Goal: Information Seeking & Learning: Find specific page/section

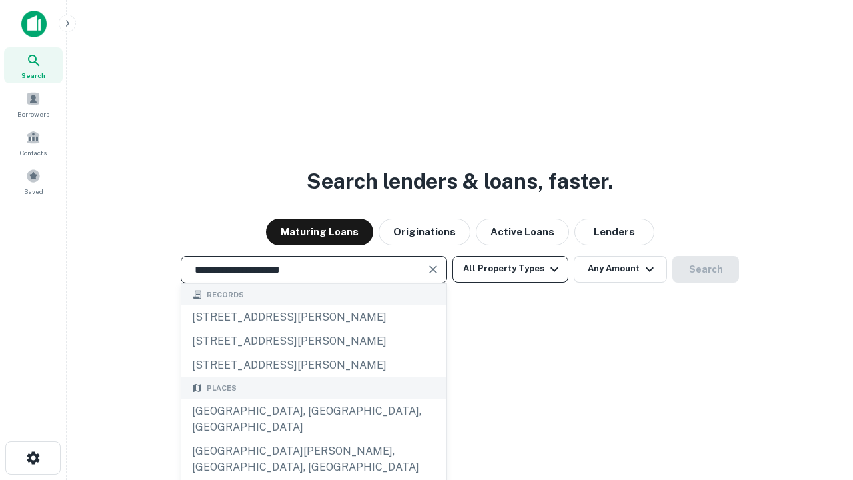
click at [313, 439] on div "[GEOGRAPHIC_DATA], [GEOGRAPHIC_DATA], [GEOGRAPHIC_DATA]" at bounding box center [313, 419] width 265 height 40
click at [510, 269] on button "All Property Types" at bounding box center [510, 269] width 116 height 27
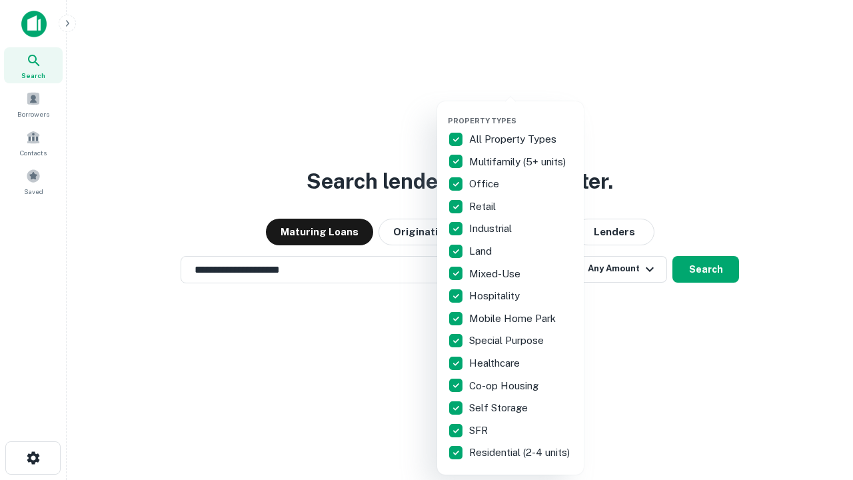
type input "**********"
click at [521, 112] on button "button" at bounding box center [521, 112] width 147 height 1
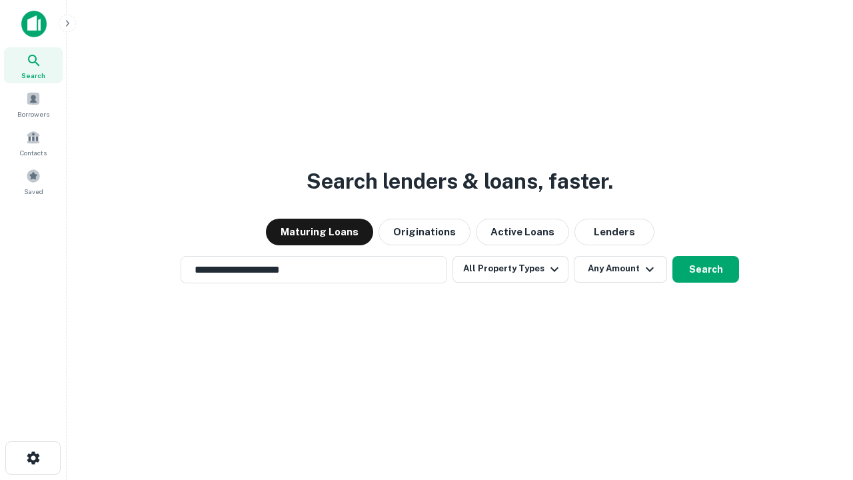
scroll to position [21, 0]
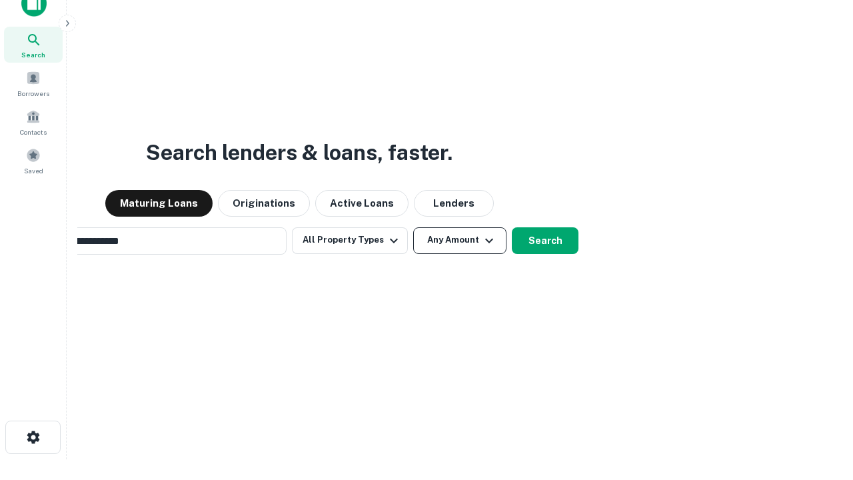
click at [413, 227] on button "Any Amount" at bounding box center [459, 240] width 93 height 27
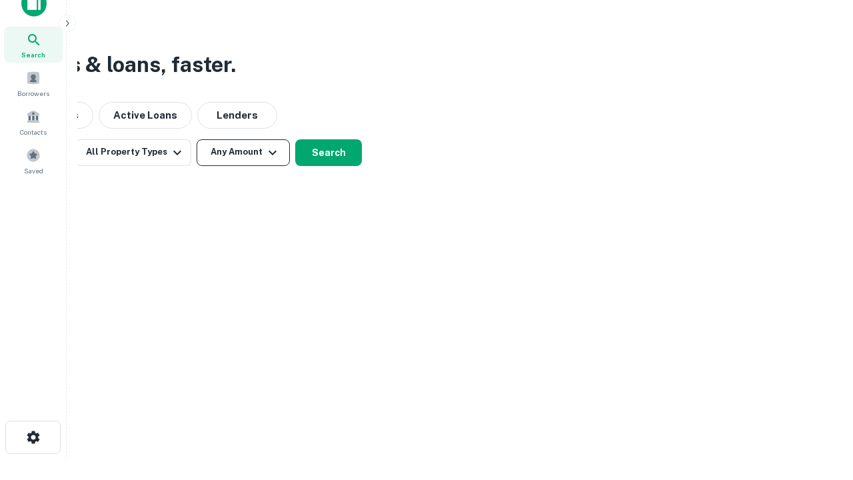
scroll to position [21, 0]
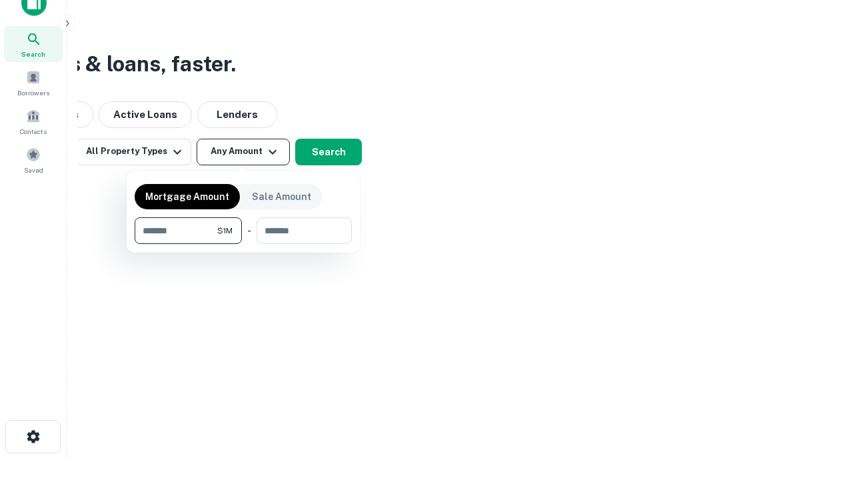
type input "*******"
click at [243, 244] on button "button" at bounding box center [243, 244] width 217 height 1
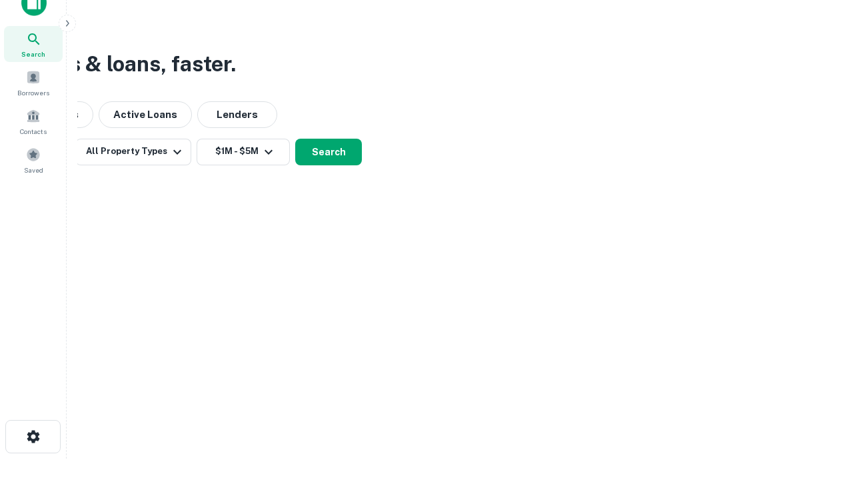
scroll to position [8, 246]
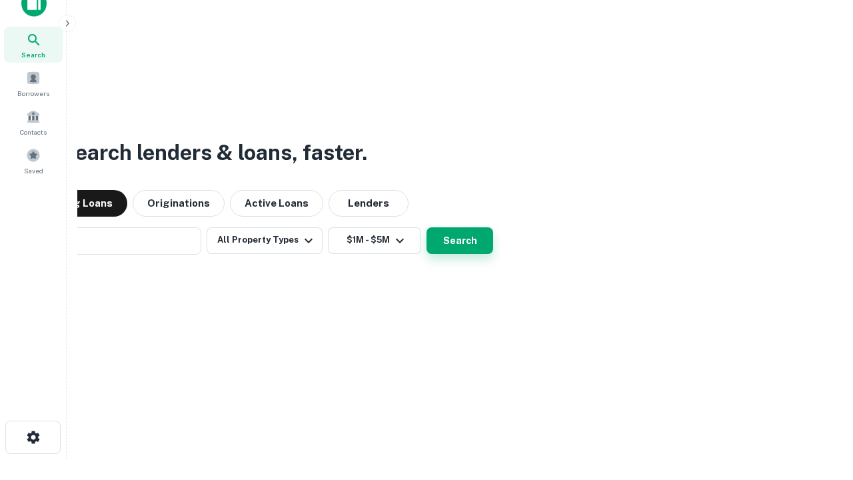
click at [426, 227] on button "Search" at bounding box center [459, 240] width 67 height 27
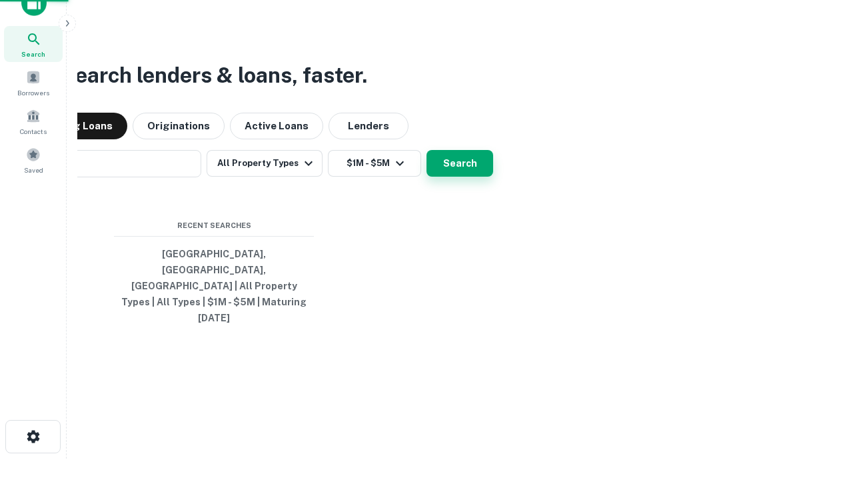
scroll to position [35, 377]
